Goal: Information Seeking & Learning: Check status

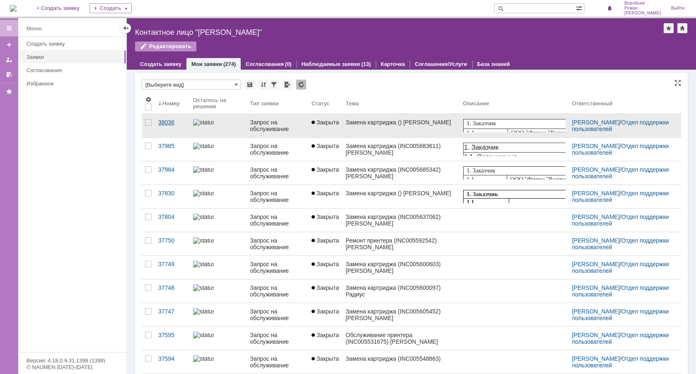
click at [168, 121] on div "38036" at bounding box center [172, 122] width 28 height 7
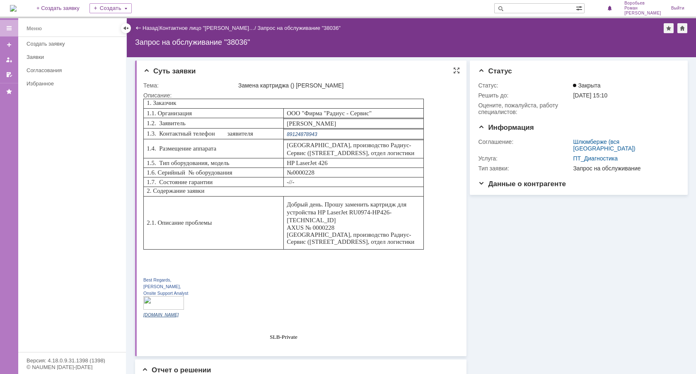
drag, startPoint x: 411, startPoint y: 241, endPoint x: 147, endPoint y: 104, distance: 296.6
click at [147, 104] on tbody "1. Заказчик 1.1. Организация ООО "Фирма "Радиус - Сервис" 1.2. Заявитель [PERSO…" at bounding box center [284, 174] width 280 height 150
click at [147, 104] on span "1. Заказчик" at bounding box center [161, 102] width 29 height 7
drag, startPoint x: 149, startPoint y: 100, endPoint x: 412, endPoint y: 244, distance: 300.0
click at [412, 244] on tbody "1. Заказчик 1.1. Организация ООО "Фирма "Радиус - Сервис" 1.2. Заявитель [PERSO…" at bounding box center [284, 174] width 280 height 150
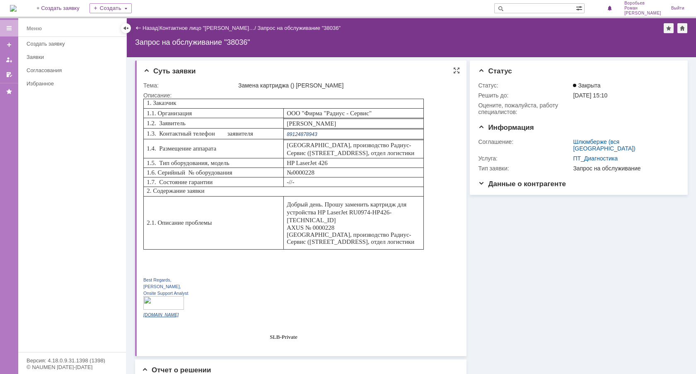
click at [412, 244] on div "[GEOGRAPHIC_DATA], производство Радиус-Сервис ([STREET_ADDRESS], отдел логистики" at bounding box center [354, 238] width 134 height 14
drag, startPoint x: 413, startPoint y: 243, endPoint x: 141, endPoint y: 101, distance: 307.0
click at [143, 101] on html "1. Заказчик 1.1. Организация ООО "Фирма "Радиус - Сервис" 1.2. Заявитель [PERSO…" at bounding box center [296, 221] width 307 height 244
click at [146, 103] on td "1. Заказчик" at bounding box center [284, 104] width 280 height 10
drag, startPoint x: 146, startPoint y: 100, endPoint x: 418, endPoint y: 245, distance: 308.0
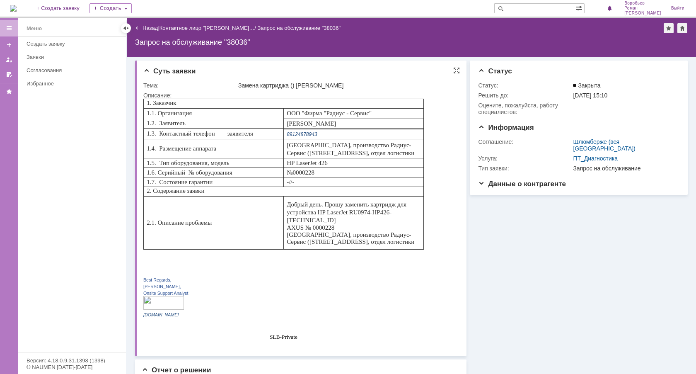
click at [418, 245] on tbody "1. Заказчик 1.1. Организация ООО "Фирма "Радиус - Сервис" 1.2. Заявитель [PERSO…" at bounding box center [284, 174] width 280 height 150
click at [413, 243] on div "[GEOGRAPHIC_DATA], производство Радиус-Сервис ([STREET_ADDRESS], отдел логистики" at bounding box center [354, 238] width 134 height 14
drag, startPoint x: 417, startPoint y: 240, endPoint x: 147, endPoint y: 100, distance: 304.4
click at [147, 100] on tbody "1. Заказчик 1.1. Организация ООО "Фирма "Радиус - Сервис" 1.2. Заявитель [PERSO…" at bounding box center [284, 174] width 280 height 150
click at [147, 100] on span "1. Заказчик" at bounding box center [161, 102] width 29 height 7
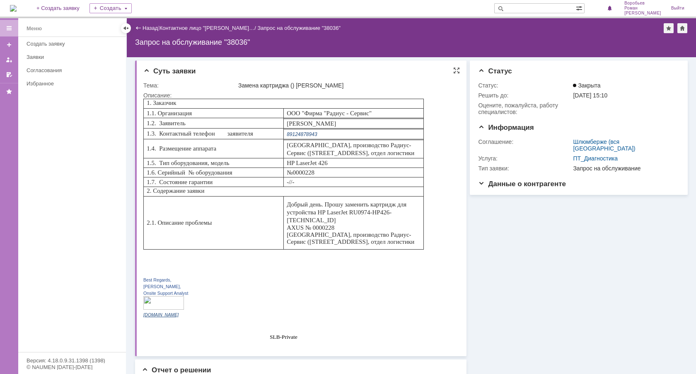
drag, startPoint x: 147, startPoint y: 100, endPoint x: 409, endPoint y: 243, distance: 298.6
click at [409, 243] on tbody "1. Заказчик 1.1. Организация ООО "Фирма "Радиус - Сервис" 1.2. Заявитель [PERSO…" at bounding box center [284, 174] width 280 height 150
click at [409, 243] on div "[GEOGRAPHIC_DATA], производство Радиус-Сервис ([STREET_ADDRESS], отдел логистики" at bounding box center [354, 238] width 134 height 14
drag, startPoint x: 412, startPoint y: 239, endPoint x: 147, endPoint y: 102, distance: 297.5
click at [147, 102] on tbody "1. Заказчик 1.1. Организация ООО "Фирма "Радиус - Сервис" 1.2. Заявитель [PERSO…" at bounding box center [284, 174] width 280 height 150
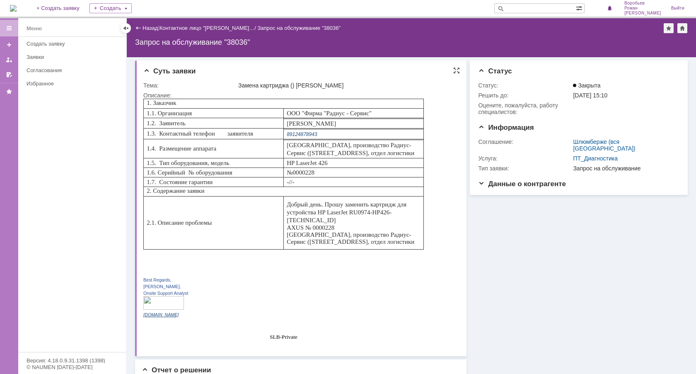
click at [147, 102] on span "1. Заказчик" at bounding box center [161, 102] width 29 height 7
drag, startPoint x: 147, startPoint y: 101, endPoint x: 415, endPoint y: 239, distance: 300.7
click at [415, 239] on tbody "1. Заказчик 1.1. Организация ООО "Фирма "Радиус - Сервис" 1.2. Заявитель [PERSO…" at bounding box center [284, 174] width 280 height 150
click at [414, 239] on div "[GEOGRAPHIC_DATA], производство Радиус-Сервис ([STREET_ADDRESS], отдел логистики" at bounding box center [354, 238] width 134 height 14
drag, startPoint x: 414, startPoint y: 239, endPoint x: 149, endPoint y: 97, distance: 301.0
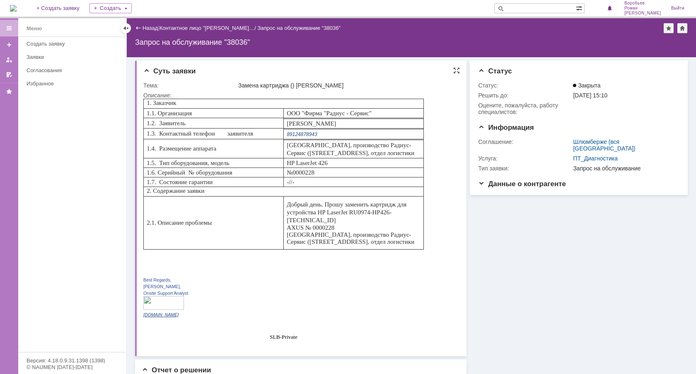
click at [149, 99] on html "1. Заказчик 1.1. Организация ООО "Фирма "Радиус - Сервис" 1.2. Заявитель [PERSO…" at bounding box center [296, 221] width 307 height 244
click at [290, 126] on span "[PERSON_NAME]" at bounding box center [311, 123] width 49 height 7
drag, startPoint x: 147, startPoint y: 102, endPoint x: 419, endPoint y: 244, distance: 306.8
click at [419, 244] on tbody "1. Заказчик 1.1. Организация ООО "Фирма "Радиус - Сервис" 1.2. Заявитель [PERSO…" at bounding box center [284, 174] width 280 height 150
drag, startPoint x: 476, startPoint y: 85, endPoint x: 536, endPoint y: 109, distance: 64.7
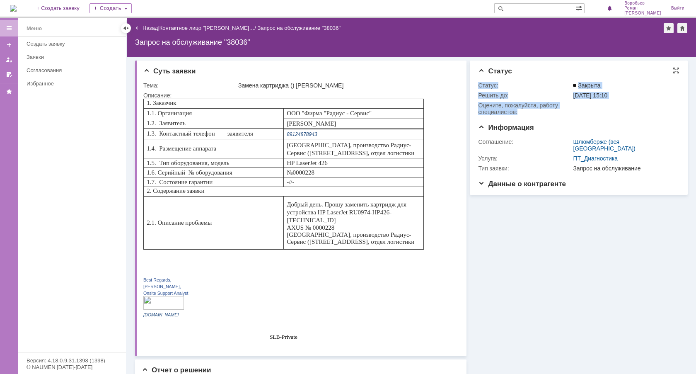
click at [536, 109] on tbody "Статус: Закрыта Решить до: [DATE] 15:10 Oцените, пожалуйста, работу специалисто…" at bounding box center [577, 98] width 199 height 36
click at [511, 109] on div "Oцените, пожалуйста, работу специалистов:" at bounding box center [524, 108] width 93 height 13
click at [333, 220] on p "Добрый день. Прошу заменить картридж для устройства HP LaserJet RU0974-HP426-[T…" at bounding box center [354, 212] width 134 height 24
drag, startPoint x: 407, startPoint y: 242, endPoint x: 147, endPoint y: 104, distance: 294.6
click at [147, 104] on tbody "1. Заказчик 1.1. Организация ООО "Фирма "Радиус - Сервис" 1.2. Заявитель [PERSO…" at bounding box center [284, 174] width 280 height 150
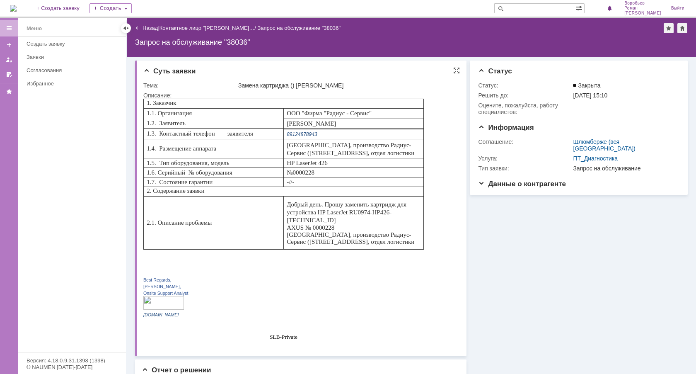
click at [147, 104] on span "1. Заказчик" at bounding box center [161, 102] width 29 height 7
drag, startPoint x: 147, startPoint y: 103, endPoint x: 413, endPoint y: 246, distance: 302.5
click at [413, 246] on tbody "1. Заказчик 1.1. Организация ООО "Фирма "Радиус - Сервис" 1.2. Заявитель [PERSO…" at bounding box center [284, 174] width 280 height 150
click at [399, 231] on div "[GEOGRAPHIC_DATA], производство Радиус-Сервис ([STREET_ADDRESS], отдел логистики" at bounding box center [354, 238] width 134 height 14
drag, startPoint x: 411, startPoint y: 244, endPoint x: 287, endPoint y: 205, distance: 129.8
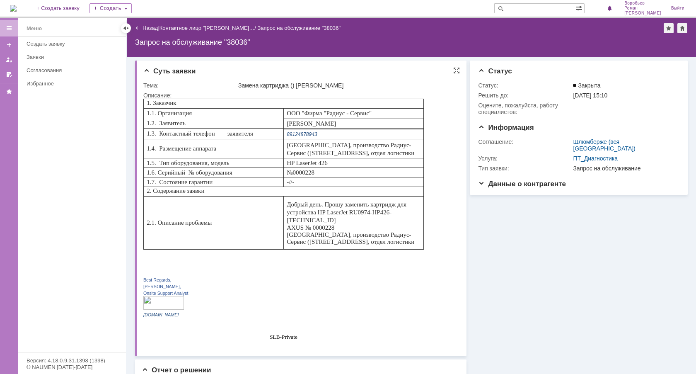
click at [287, 205] on td "Добрый день. Прошу заменить картридж для устройства HP LaserJet RU0974-HP426-[T…" at bounding box center [353, 222] width 140 height 53
click at [124, 28] on div at bounding box center [126, 28] width 7 height 7
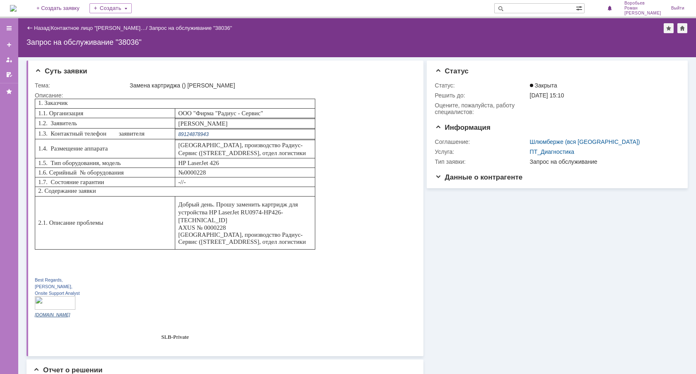
click at [26, 27] on div "Назад | Контактное лицо "[PERSON_NAME]… / Запрос на обслуживание "38036" Запрос…" at bounding box center [357, 37] width 678 height 39
click at [28, 27] on div "Назад" at bounding box center [38, 28] width 23 height 6
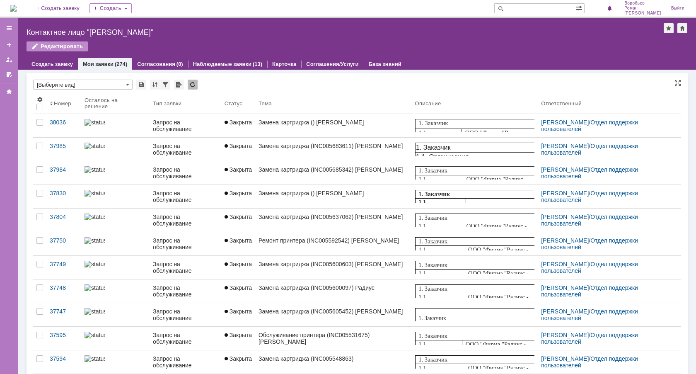
drag, startPoint x: 463, startPoint y: 87, endPoint x: 310, endPoint y: 58, distance: 155.1
click at [460, 84] on div "* [Выберите вид]" at bounding box center [357, 85] width 648 height 11
click at [6, 22] on div at bounding box center [9, 28] width 18 height 17
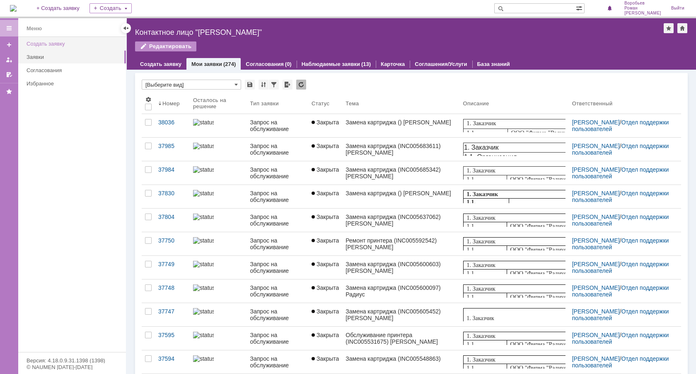
click at [66, 39] on link "Создать заявку" at bounding box center [73, 43] width 101 height 13
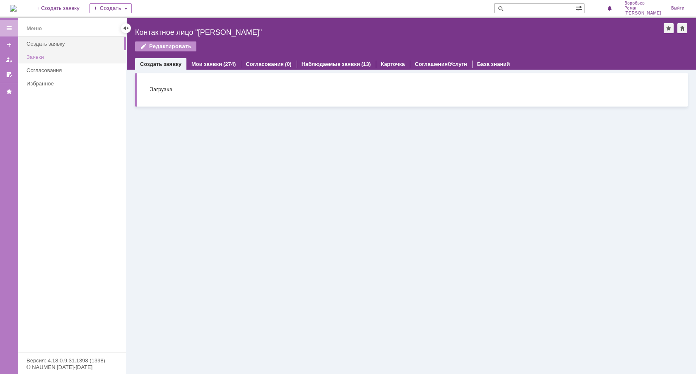
click at [42, 56] on div "Заявки" at bounding box center [74, 57] width 94 height 6
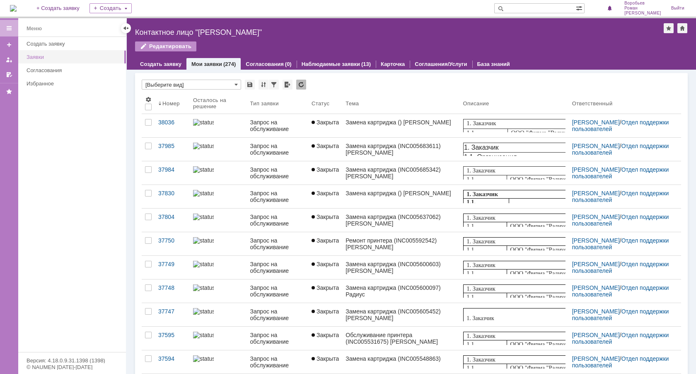
click at [48, 56] on div "Заявки" at bounding box center [74, 57] width 94 height 6
